Goal: Find specific page/section: Find specific page/section

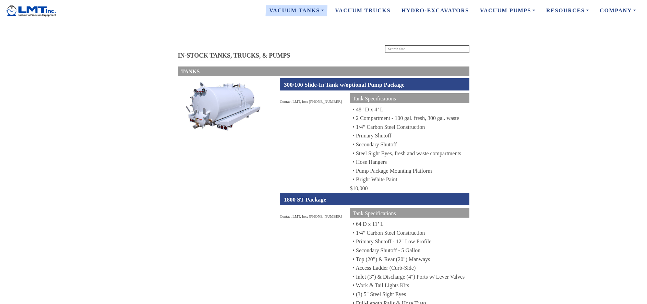
click at [391, 50] on input "search" at bounding box center [426, 49] width 85 height 8
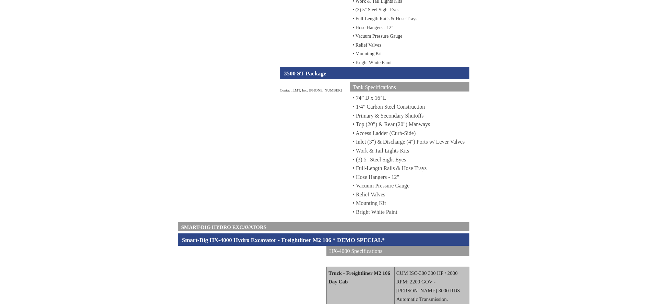
scroll to position [480, 0]
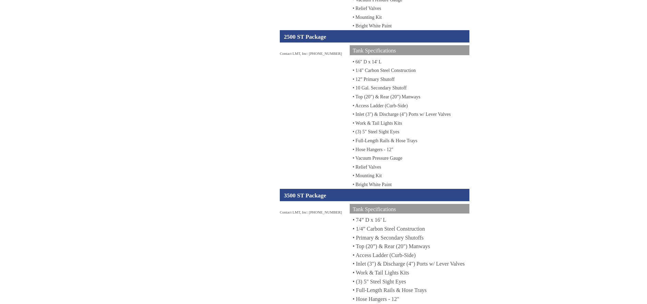
click at [368, 40] on div "2500 ST Package" at bounding box center [375, 36] width 190 height 12
click at [368, 82] on div "• 66" D x 14' L • 1/4" Carbon Steel Construction • 12” Primary Shutoff • 10 Gal…" at bounding box center [409, 123] width 119 height 132
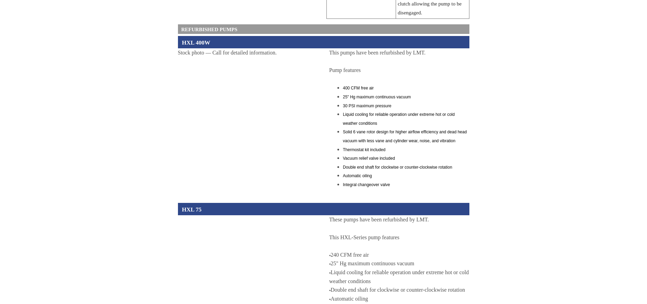
scroll to position [2144, 0]
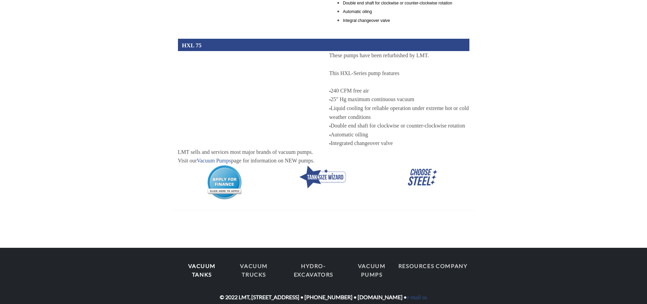
click at [198, 259] on link "Vacuum Tanks" at bounding box center [202, 270] width 48 height 23
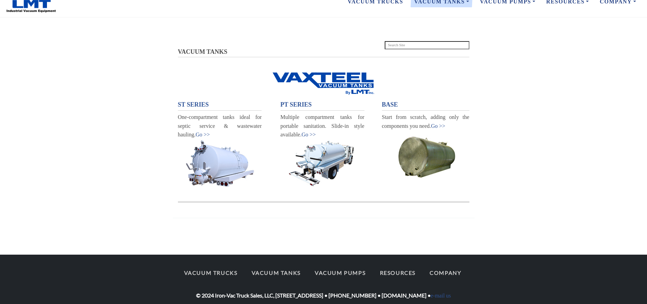
scroll to position [21, 0]
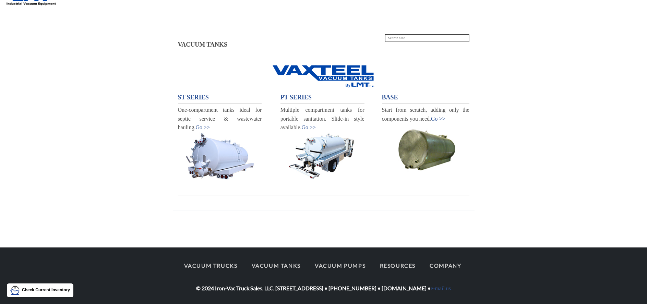
click at [422, 144] on img at bounding box center [425, 148] width 87 height 50
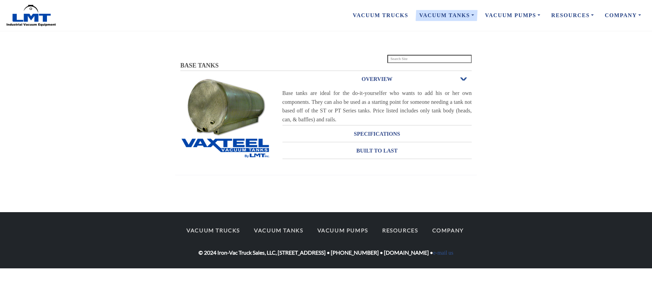
click at [227, 138] on img at bounding box center [225, 147] width 90 height 21
click at [376, 80] on h3 "OVERVIEW" at bounding box center [377, 79] width 190 height 11
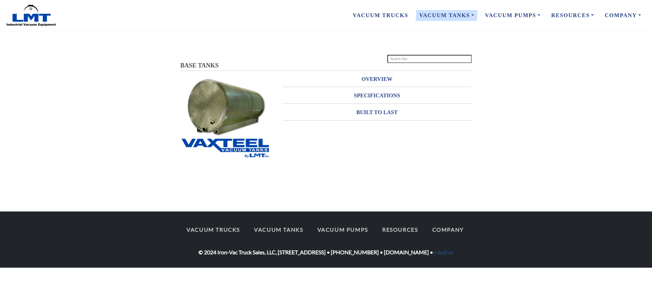
click at [392, 57] on input "search" at bounding box center [429, 59] width 85 height 8
click at [195, 65] on span "BASE TANKS" at bounding box center [199, 65] width 38 height 7
click at [395, 58] on input "search" at bounding box center [429, 59] width 85 height 8
